Goal: Find contact information: Find contact information

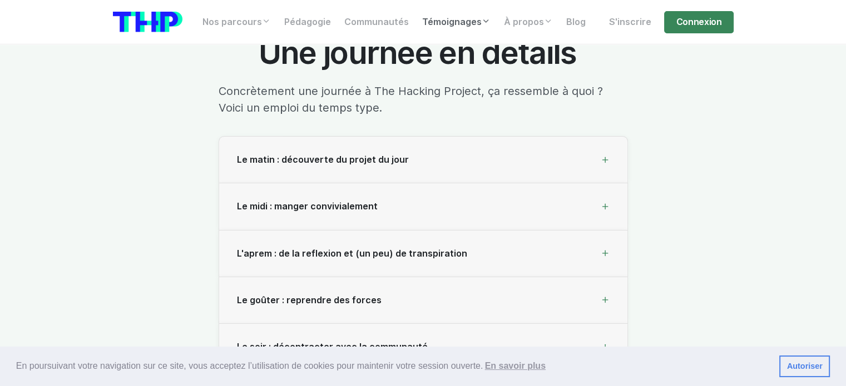
scroll to position [3725, 0]
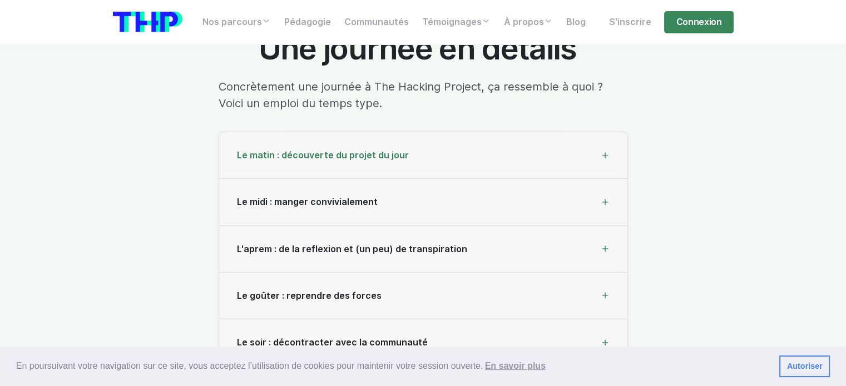
click at [597, 145] on div "Le matin : découverte du projet du jour" at bounding box center [423, 155] width 408 height 47
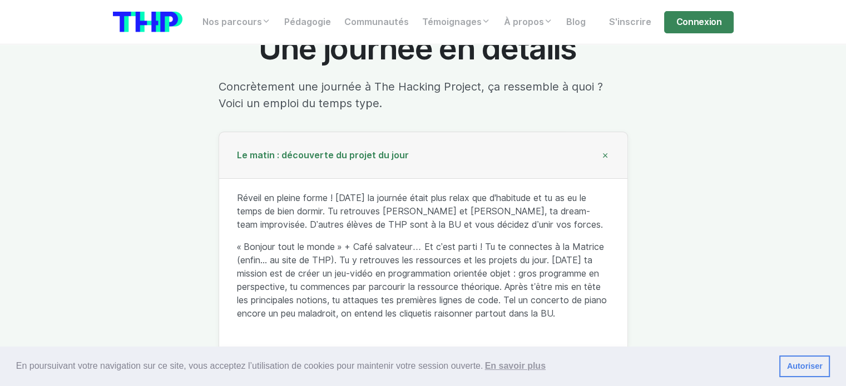
click at [594, 141] on div "Le matin : découverte du projet du jour" at bounding box center [423, 155] width 408 height 47
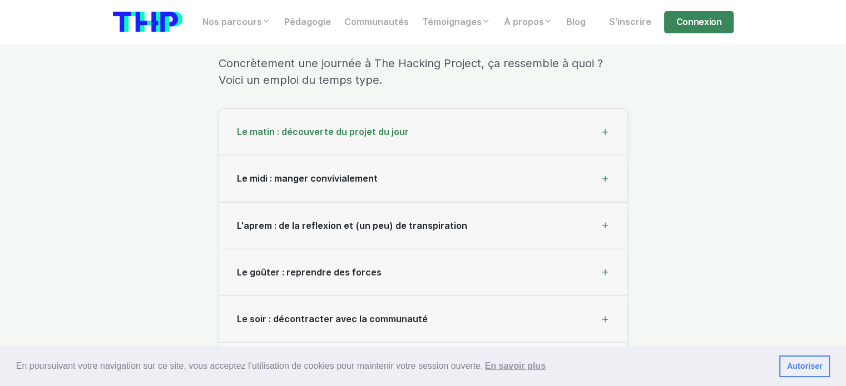
scroll to position [3781, 0]
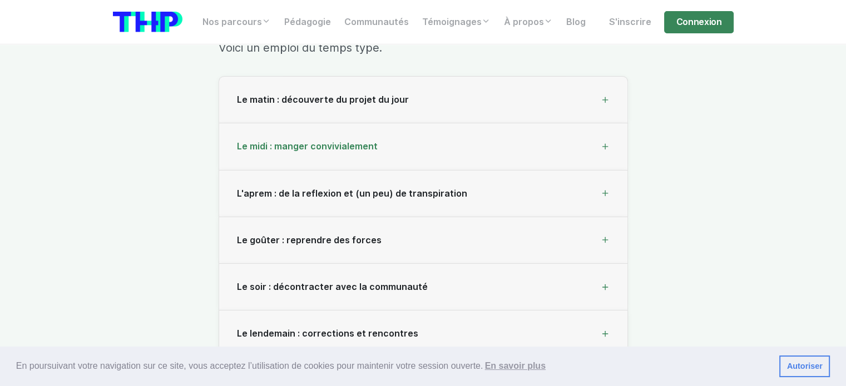
click at [571, 125] on div "Le midi : manger convivialement" at bounding box center [423, 146] width 408 height 47
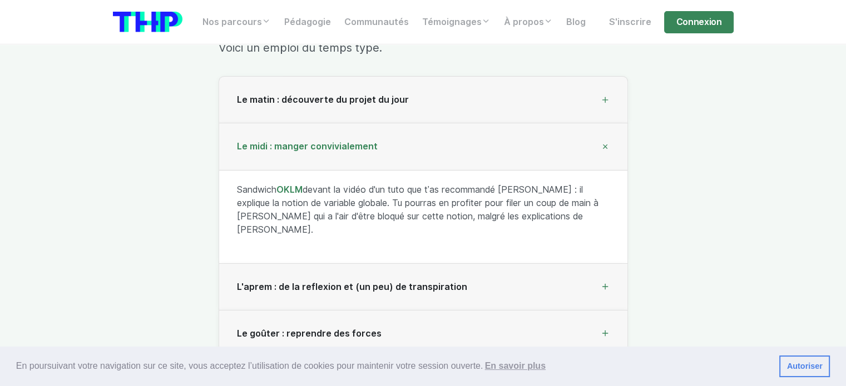
click at [571, 125] on div "Le midi : manger convivialement" at bounding box center [423, 146] width 408 height 47
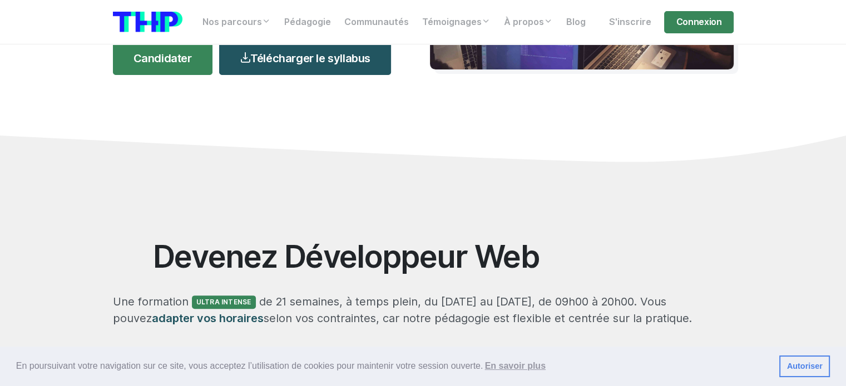
scroll to position [0, 0]
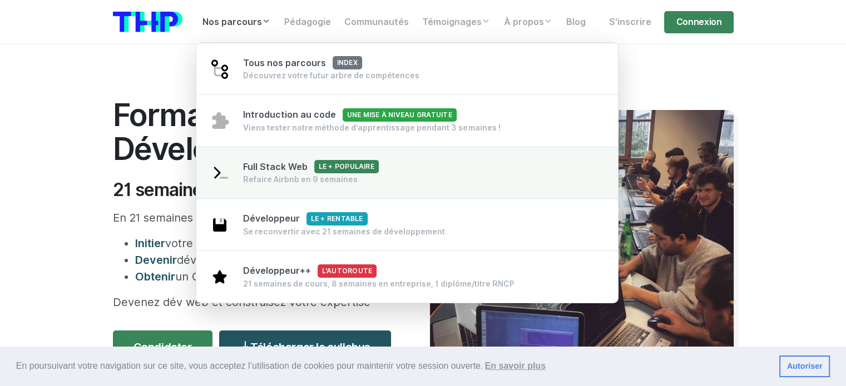
click at [425, 166] on link "Full Stack Web Le + populaire Refaire Airbnb en 9 semaines" at bounding box center [407, 173] width 422 height 53
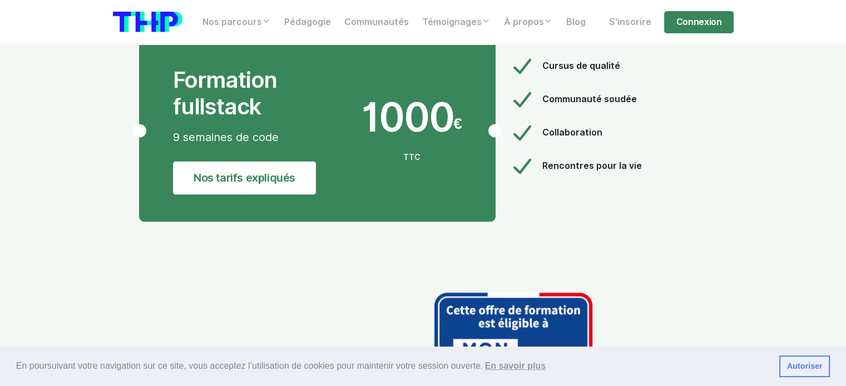
scroll to position [5949, 0]
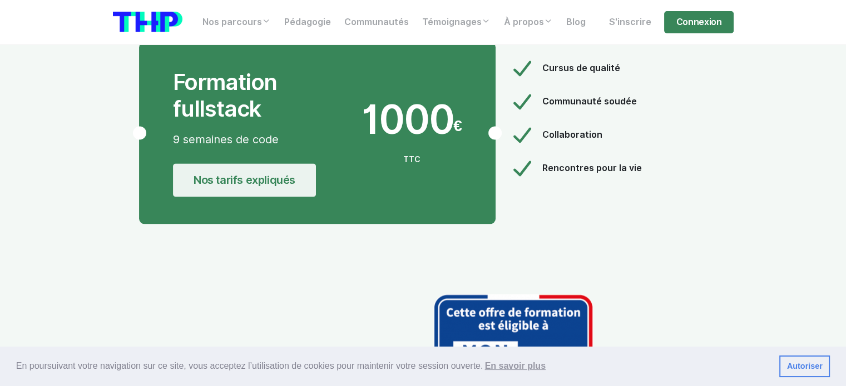
click at [245, 163] on link "Nos tarifs expliqués" at bounding box center [244, 179] width 143 height 33
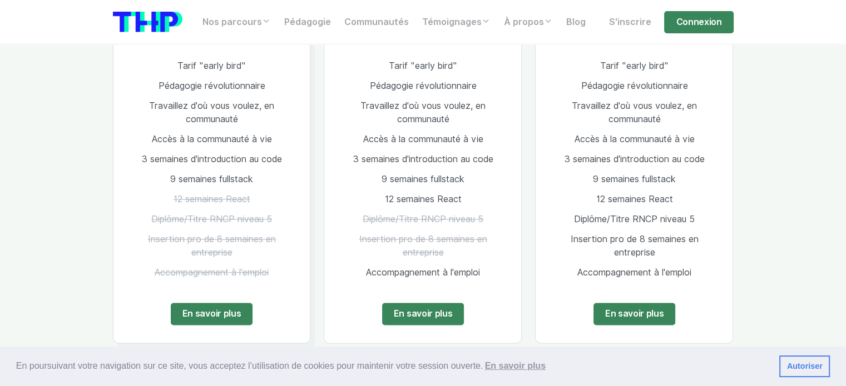
scroll to position [1582, 0]
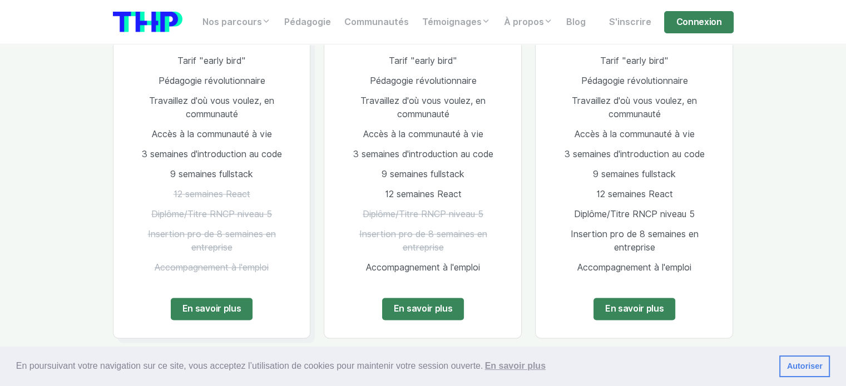
drag, startPoint x: 765, startPoint y: 208, endPoint x: 769, endPoint y: 195, distance: 13.4
click at [766, 205] on section "Nos formations, nos prix Le + populaire Full Stack Web 1000 € TTC En une fois T…" at bounding box center [423, 137] width 846 height 637
drag, startPoint x: 769, startPoint y: 195, endPoint x: 770, endPoint y: 180, distance: 15.6
click at [769, 193] on section "Nos formations, nos prix Le + populaire Full Stack Web 1000 € TTC En une fois T…" at bounding box center [423, 137] width 846 height 637
click at [767, 179] on section "Nos formations, nos prix Le + populaire Full Stack Web 1000 € TTC En une fois T…" at bounding box center [423, 137] width 846 height 637
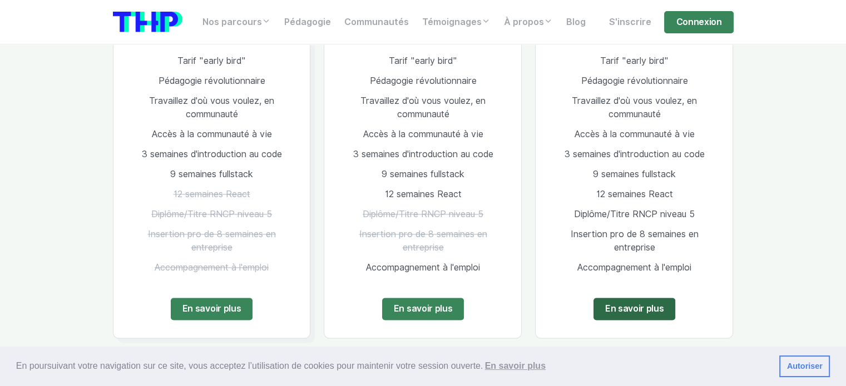
click at [639, 298] on link "En savoir plus" at bounding box center [634, 309] width 82 height 22
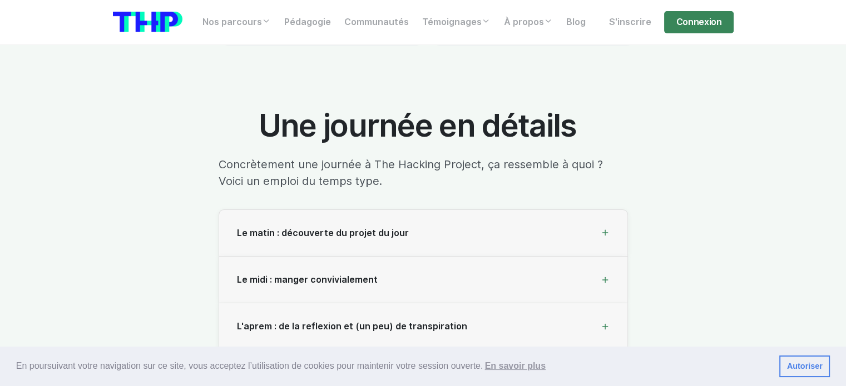
scroll to position [3836, 0]
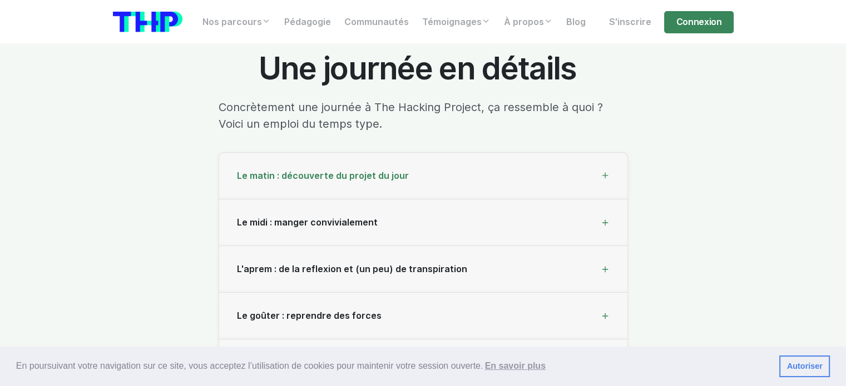
click at [505, 153] on div "Le matin : découverte du projet du jour" at bounding box center [423, 176] width 408 height 47
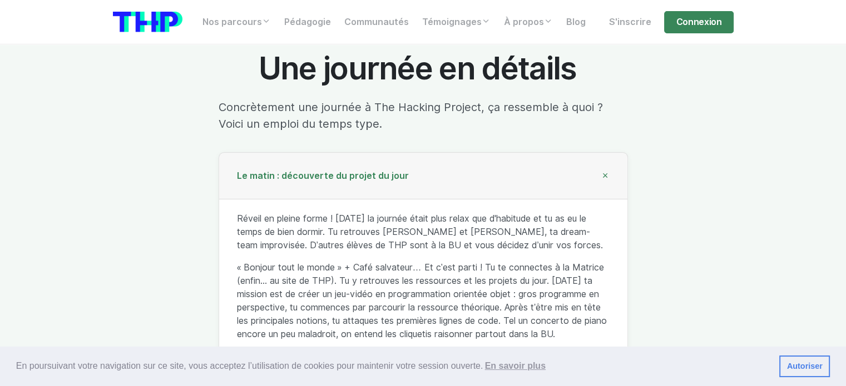
click at [507, 153] on div "Le matin : découverte du projet du jour" at bounding box center [423, 176] width 408 height 47
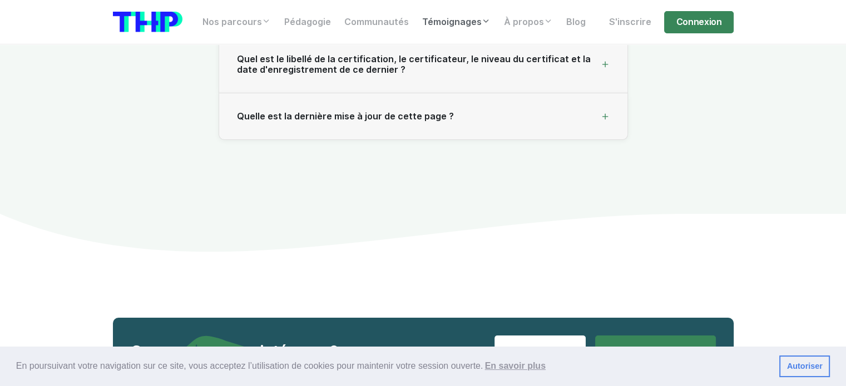
scroll to position [12475, 0]
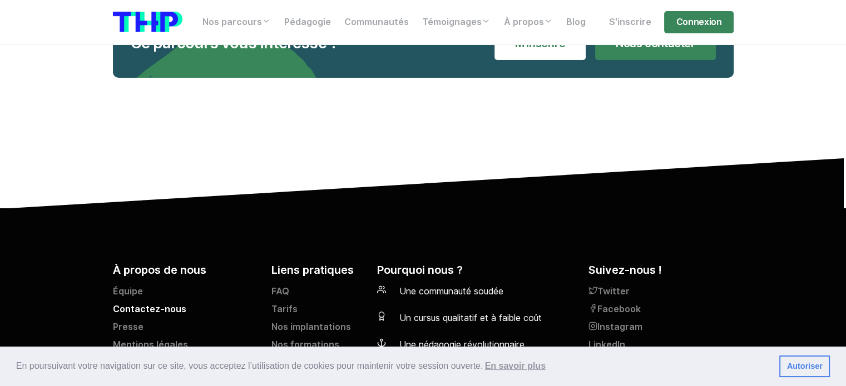
click at [129, 303] on link "Contactez-nous" at bounding box center [185, 312] width 145 height 18
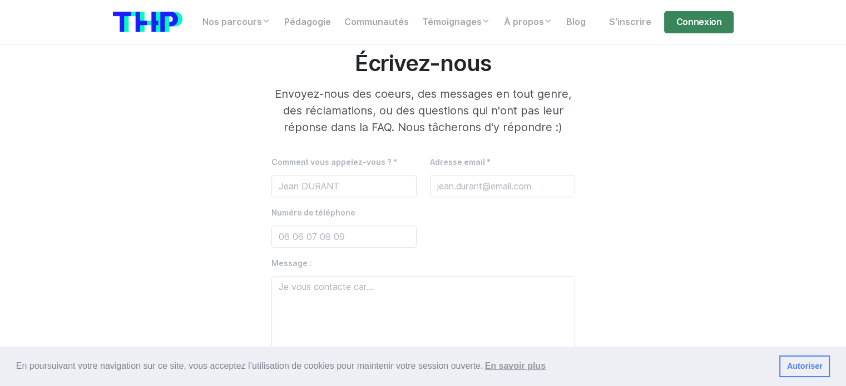
scroll to position [445, 0]
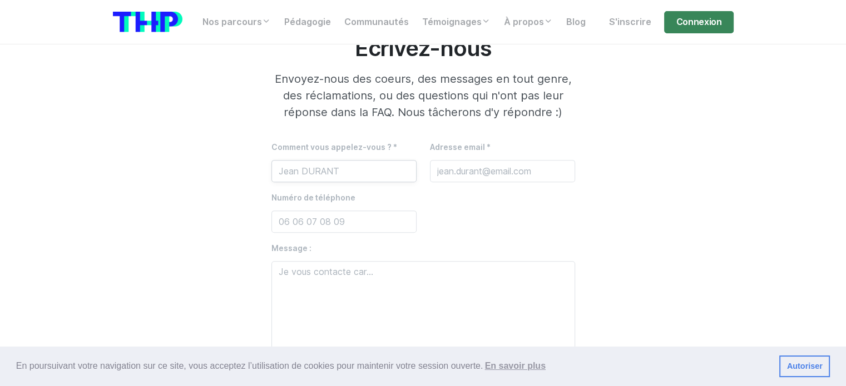
click at [343, 173] on input "text" at bounding box center [343, 171] width 145 height 22
click at [667, 187] on div "Écrivez-nous Envoyez-nous des coeurs, des messages en tout genre, des réclamati…" at bounding box center [423, 260] width 634 height 450
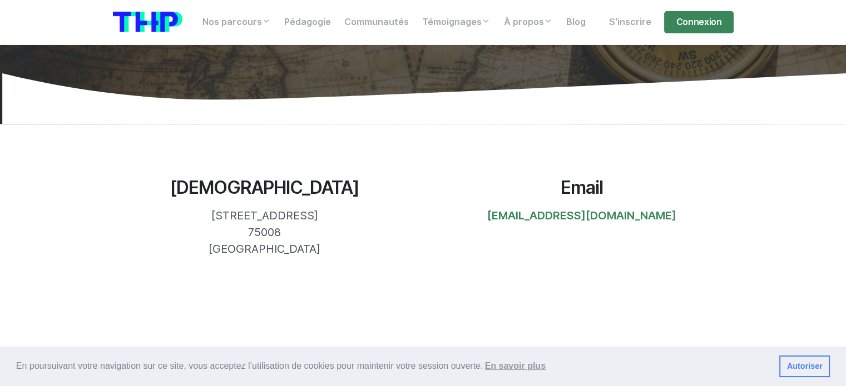
scroll to position [111, 0]
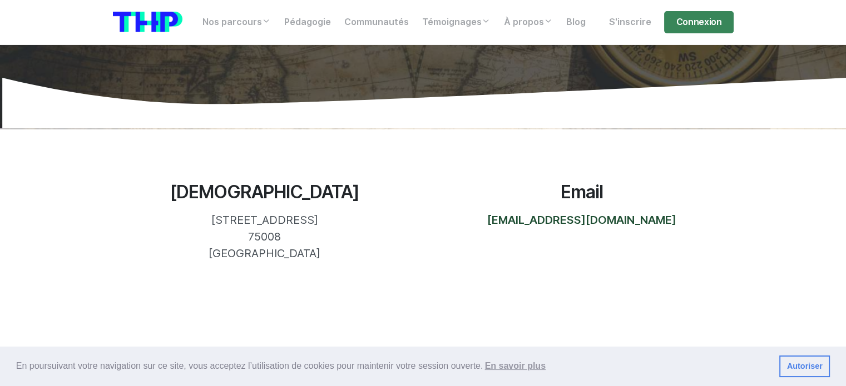
drag, startPoint x: 673, startPoint y: 221, endPoint x: 496, endPoint y: 221, distance: 177.4
type textarea "[EMAIL_ADDRESS][DOMAIN_NAME]"
click at [496, 221] on div "Email bonjour@thehackingproject.org" at bounding box center [581, 222] width 317 height 80
copy link "[EMAIL_ADDRESS][DOMAIN_NAME]"
drag, startPoint x: 744, startPoint y: 160, endPoint x: 742, endPoint y: 168, distance: 9.2
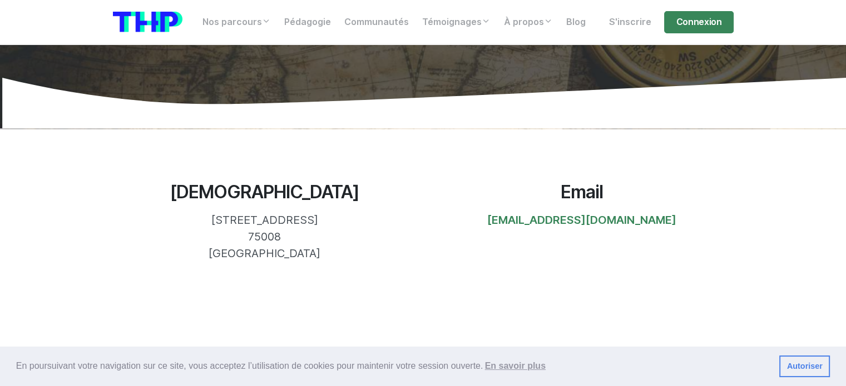
click at [743, 160] on section "[DEMOGRAPHIC_DATA] [STREET_ADDRESS] 75008 [GEOGRAPHIC_DATA] Email [EMAIL_ADDRES…" at bounding box center [423, 221] width 846 height 187
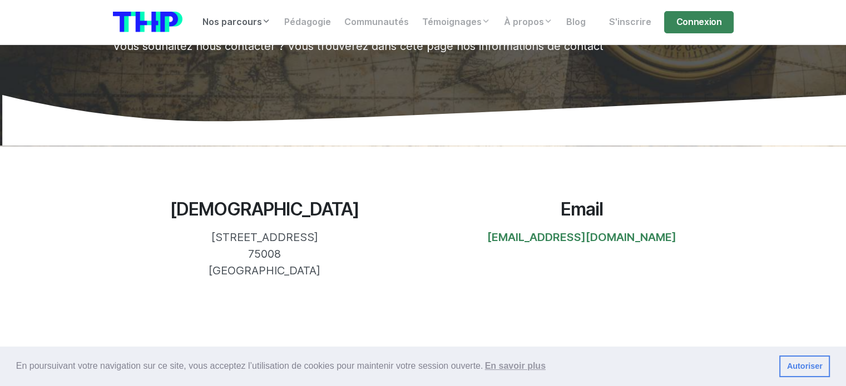
scroll to position [0, 0]
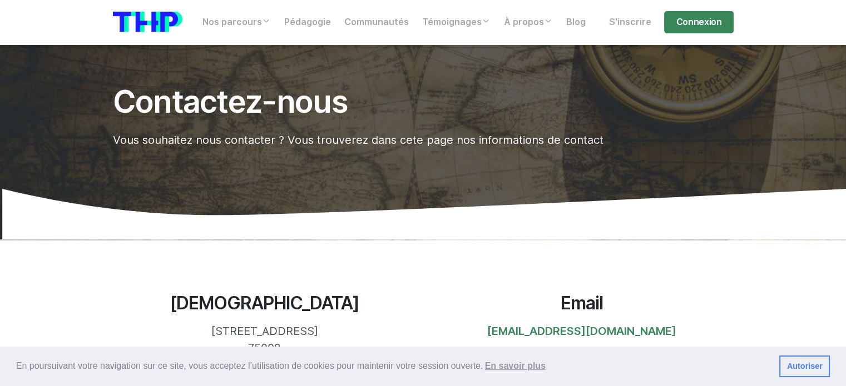
click at [144, 19] on img at bounding box center [148, 22] width 70 height 21
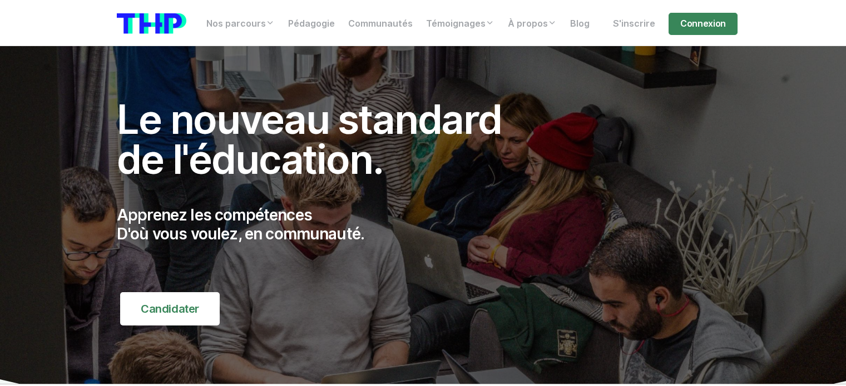
scroll to position [9, 0]
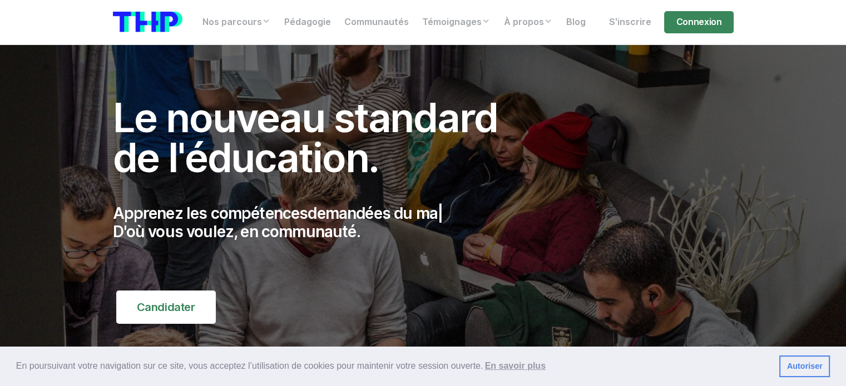
click at [10, 138] on img at bounding box center [423, 236] width 846 height 384
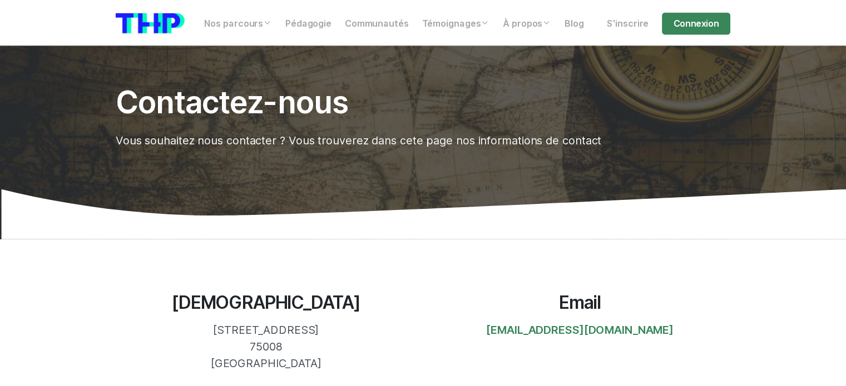
scroll to position [9, 0]
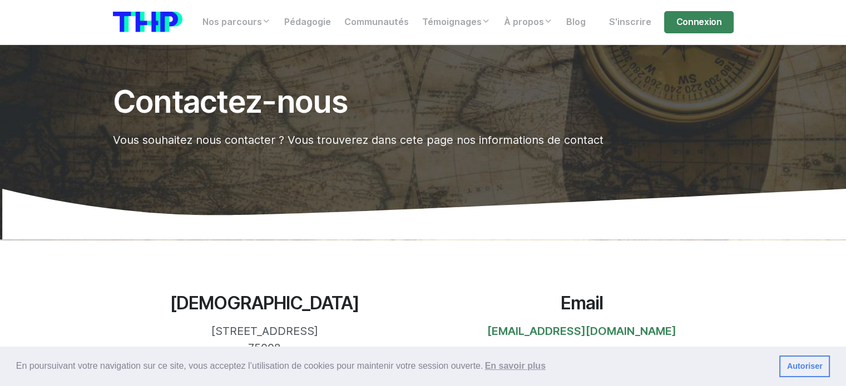
click at [436, 282] on section "[DEMOGRAPHIC_DATA] [STREET_ADDRESS] 75008 [GEOGRAPHIC_DATA] Email [EMAIL_ADDRES…" at bounding box center [423, 333] width 846 height 187
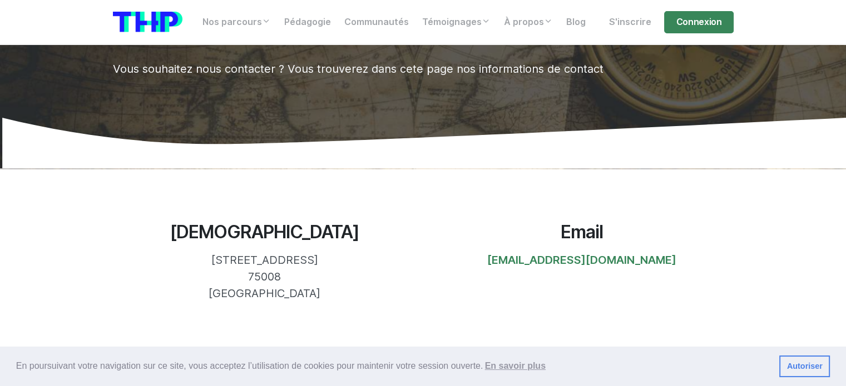
scroll to position [167, 0]
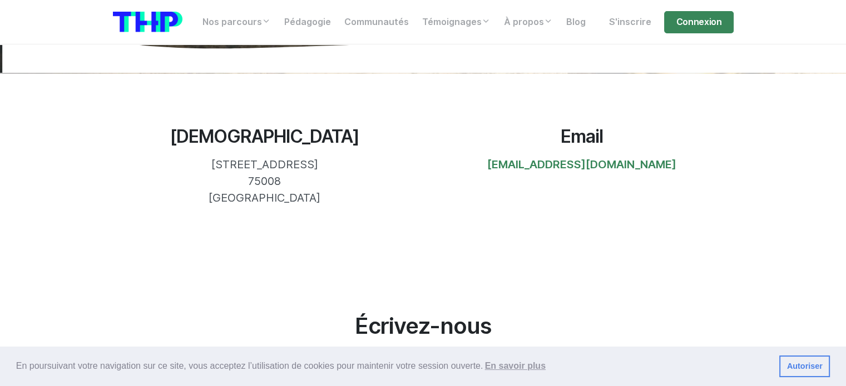
click at [802, 369] on link "Autoriser" at bounding box center [804, 367] width 51 height 22
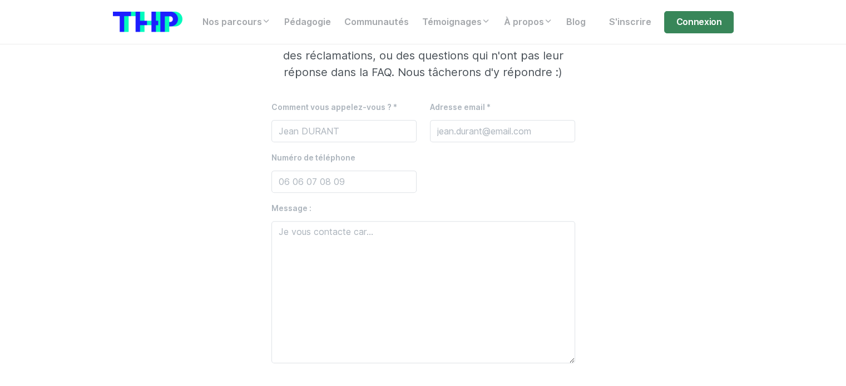
scroll to position [500, 0]
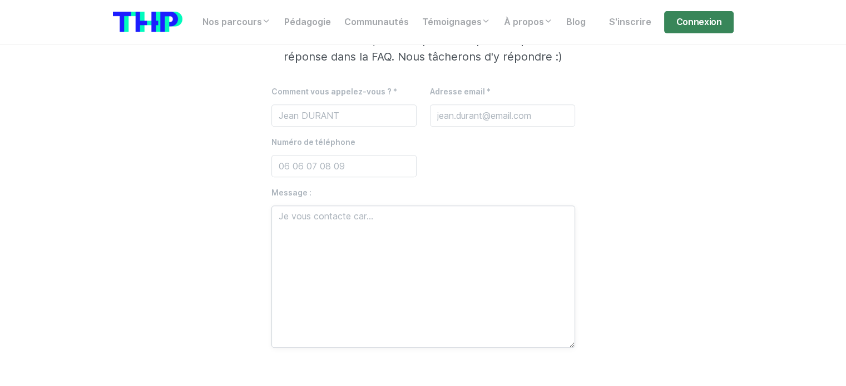
click at [296, 222] on textarea at bounding box center [423, 277] width 304 height 142
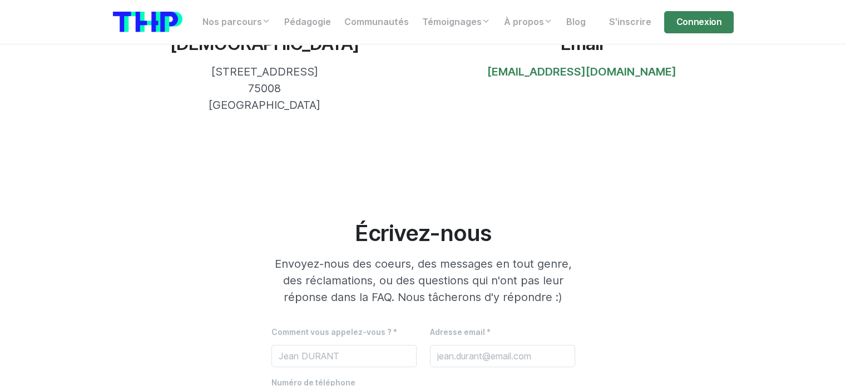
scroll to position [0, 0]
